Goal: Answer question/provide support: Share knowledge or assist other users

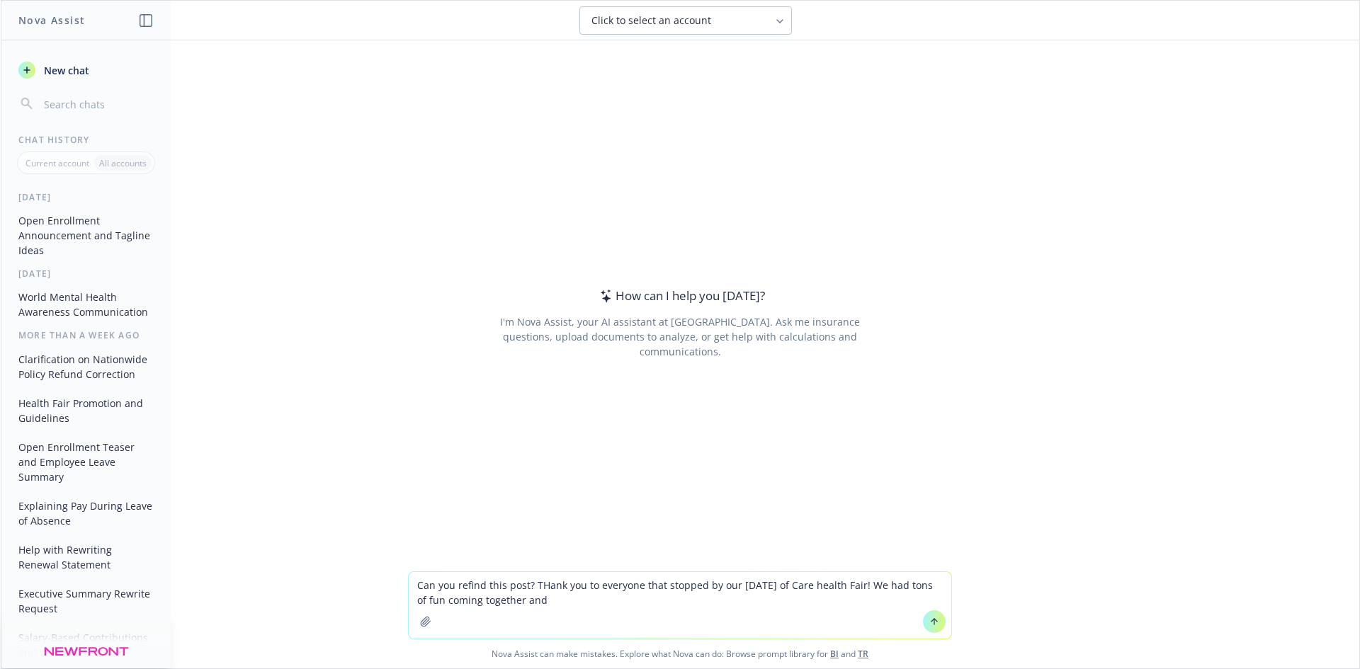
click at [539, 583] on textarea "Can you refind this post? THank you to everyone that stopped by our [DATE] of C…" at bounding box center [680, 605] width 542 height 67
type textarea "Can you refind this post? Thank you to everyone that stopped by our [DATE] of C…"
click at [528, 584] on textarea "Can you refind this post? Thank you to everyone that stopped by our [DATE] of C…" at bounding box center [680, 605] width 542 height 67
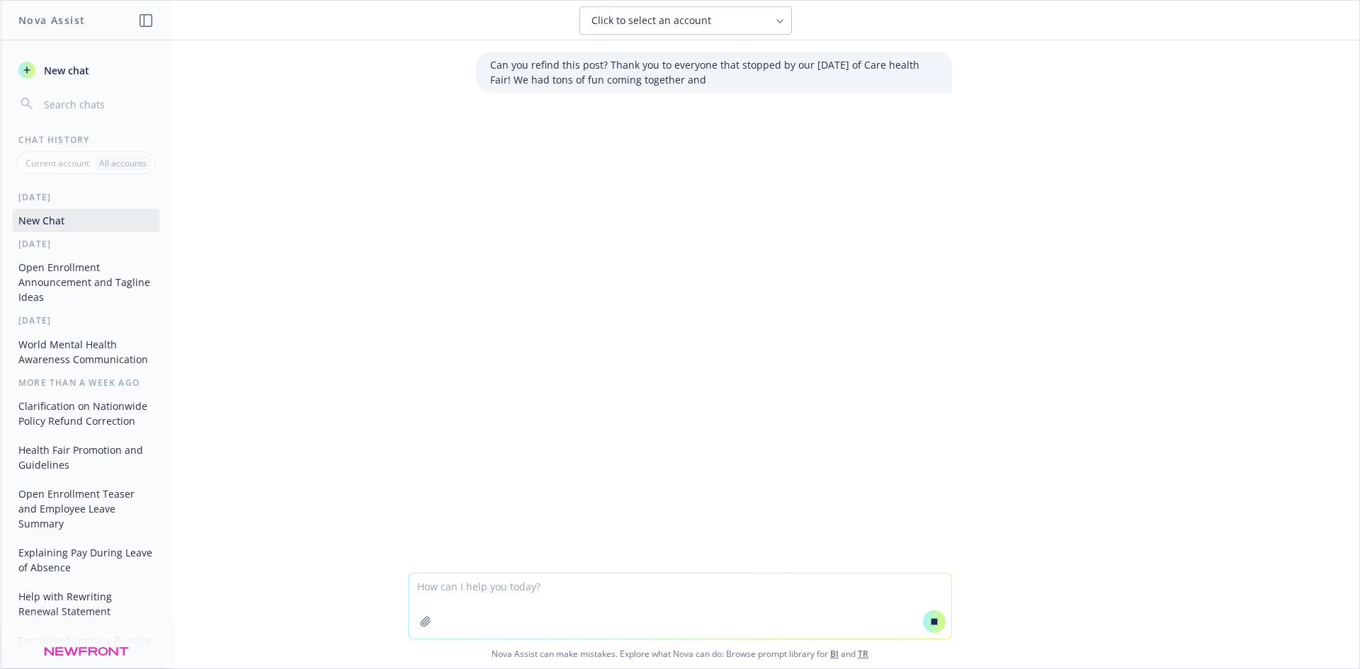
drag, startPoint x: 739, startPoint y: 81, endPoint x: 484, endPoint y: 67, distance: 254.6
click at [490, 67] on p "Can you refind this post? Thank you to everyone that stopped by our [DATE] of C…" at bounding box center [714, 72] width 448 height 30
copy p "Can you refind this post? Thank you to everyone that stopped by our [DATE] of C…"
click at [545, 589] on textarea at bounding box center [680, 606] width 542 height 65
paste textarea "Can you refind this post? Thank you to everyone that stopped by our [DATE] of C…"
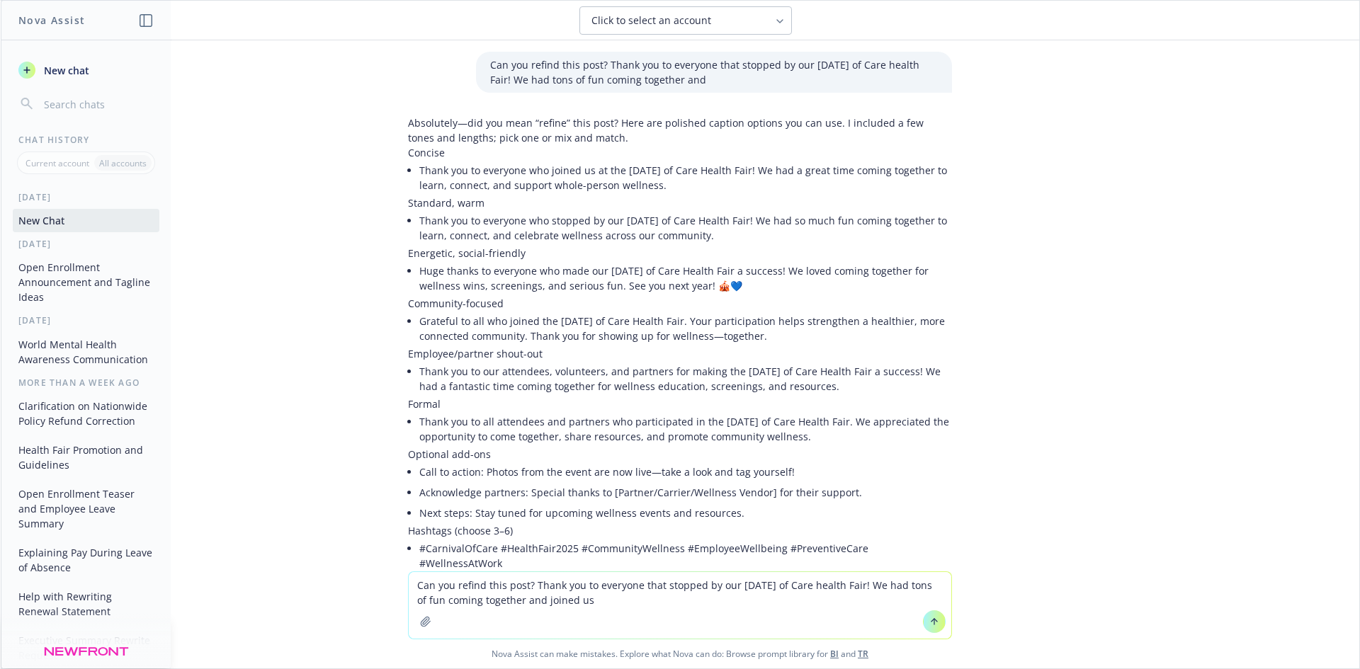
scroll to position [118, 0]
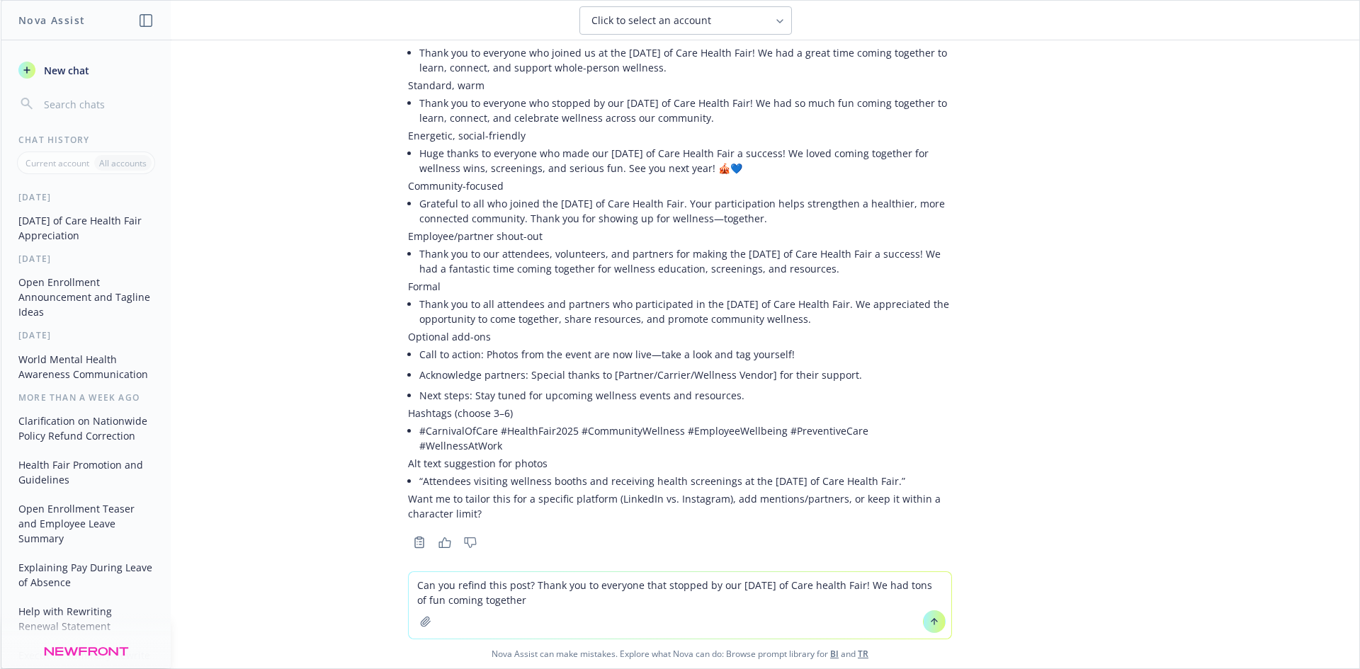
drag, startPoint x: 581, startPoint y: 589, endPoint x: 637, endPoint y: 589, distance: 55.9
click at [637, 589] on textarea "Can you refind this post? Thank you to everyone that stopped by our [DATE] of C…" at bounding box center [680, 605] width 542 height 67
drag, startPoint x: 663, startPoint y: 595, endPoint x: 507, endPoint y: 605, distance: 156.8
click at [507, 605] on textarea "Can you refind this post? Thank you to all of our attendees and partners that p…" at bounding box center [680, 605] width 542 height 67
drag, startPoint x: 593, startPoint y: 603, endPoint x: 612, endPoint y: 603, distance: 18.4
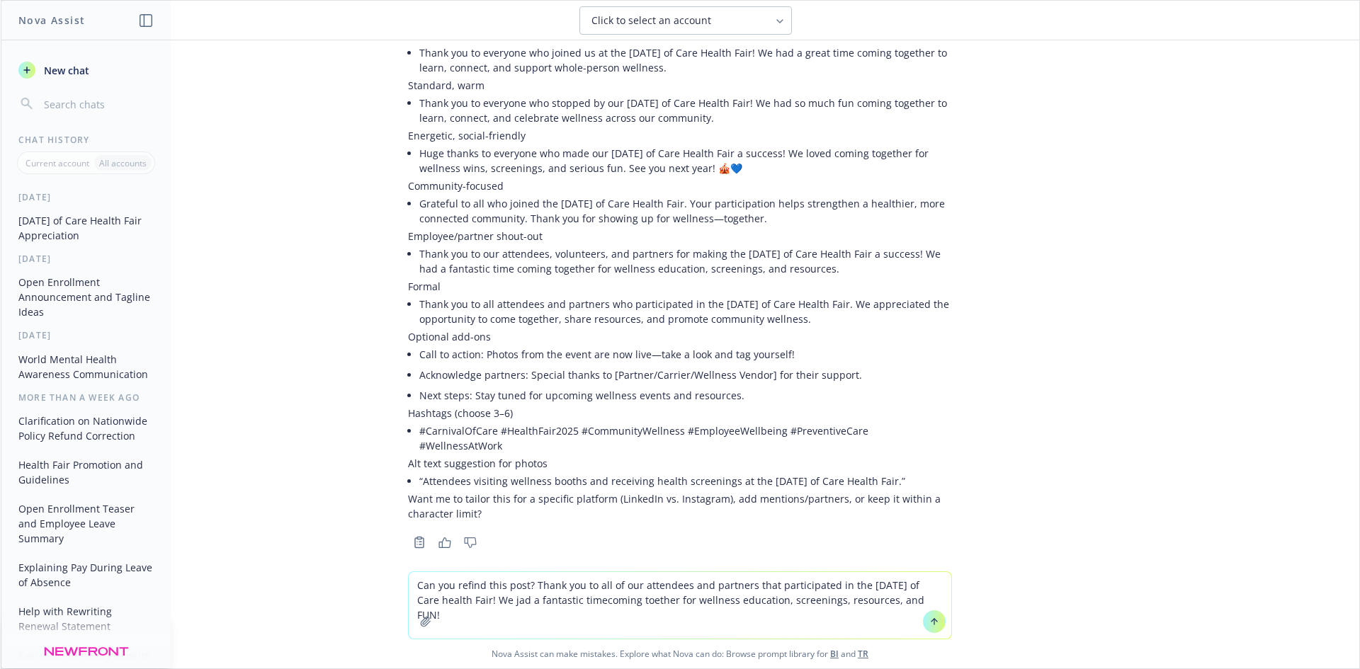
click at [593, 603] on textarea "Can you refind this post? Thank you to all of our attendees and partners that p…" at bounding box center [680, 605] width 542 height 67
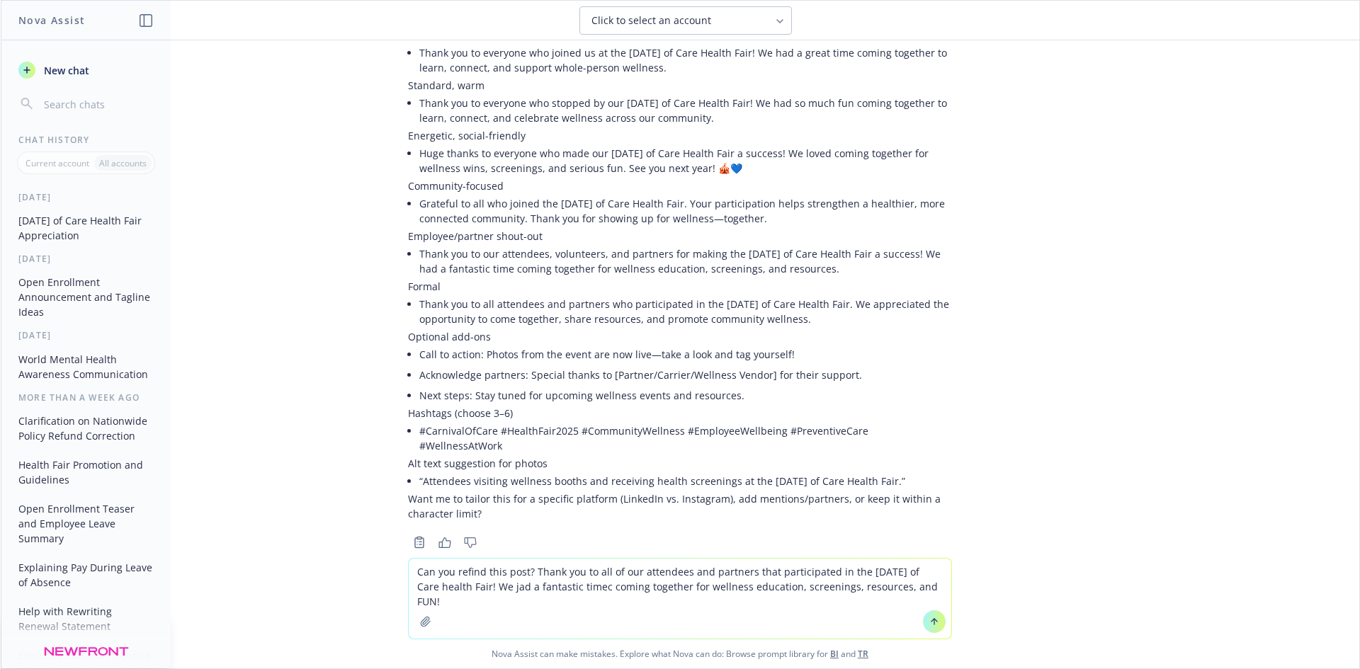
click at [600, 591] on textarea "Can you refind this post? Thank you to all of our attendees and partners that p…" at bounding box center [680, 599] width 542 height 80
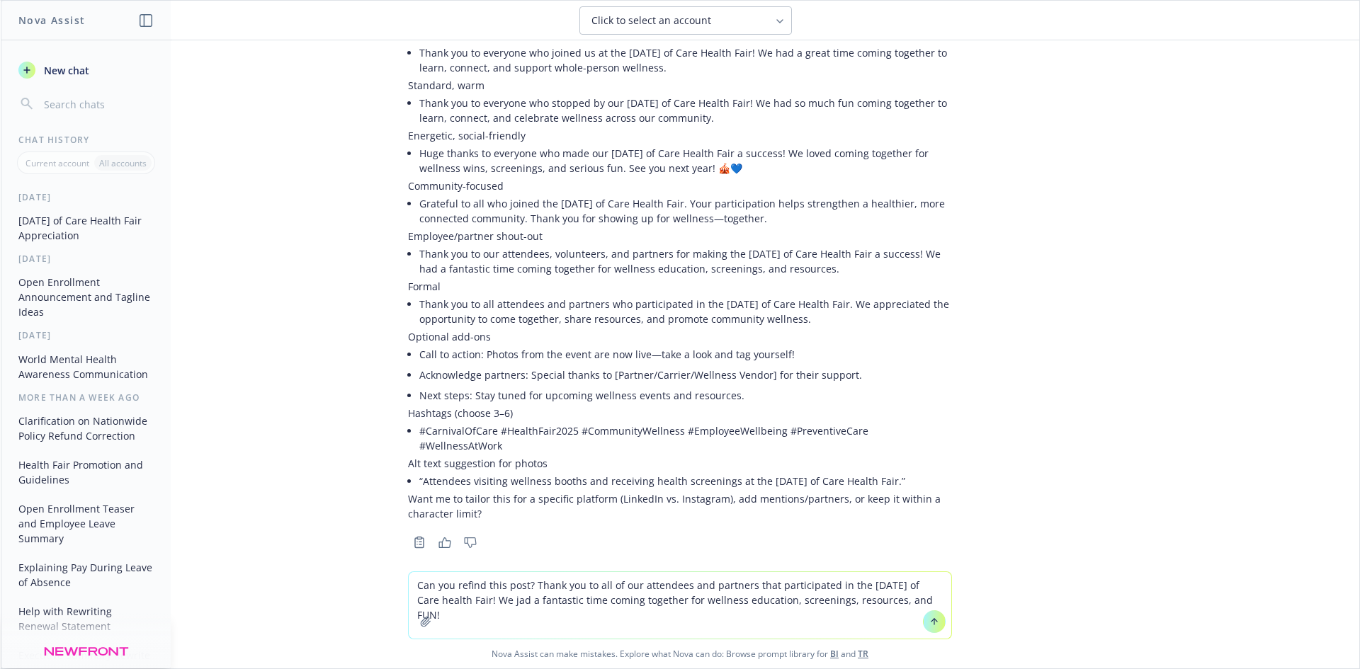
click at [511, 598] on textarea "Can you refind this post? Thank you to all of our attendees and partners that p…" at bounding box center [680, 605] width 542 height 67
click at [466, 586] on textarea "Can you refind this post? Thank you to all of our attendees and partners that p…" at bounding box center [680, 605] width 542 height 67
type textarea "Can you refine this post? Thank you to all of our attendees and partners that p…"
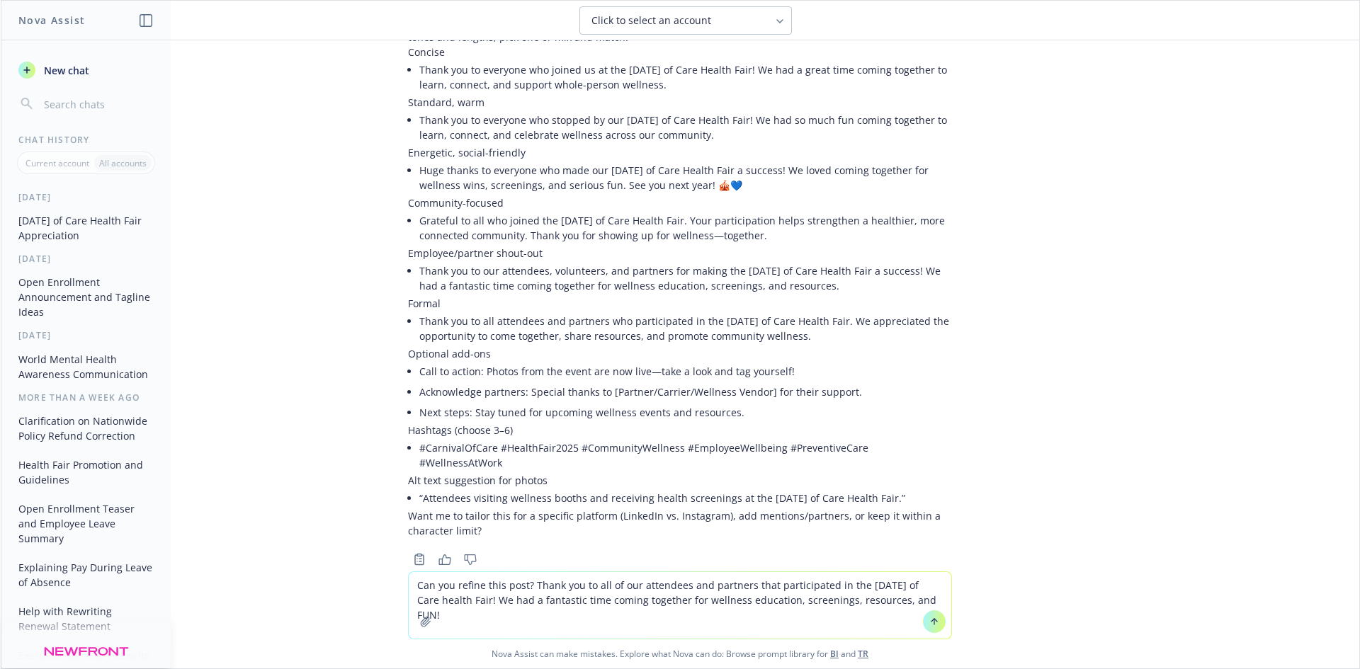
scroll to position [0, 0]
